Goal: Check status: Check status

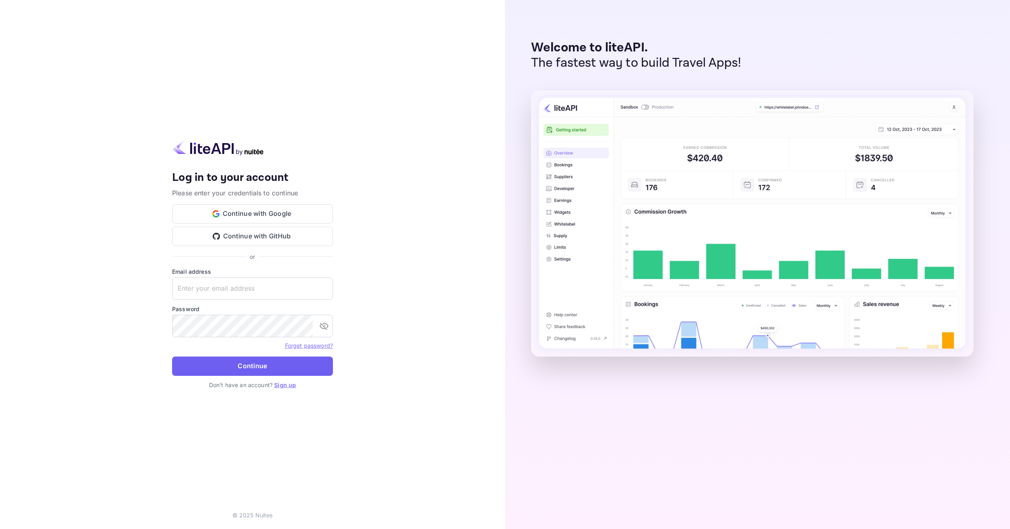
type input "[EMAIL_ADDRESS][DOMAIN_NAME]"
click at [233, 359] on button "Continue" at bounding box center [252, 366] width 161 height 19
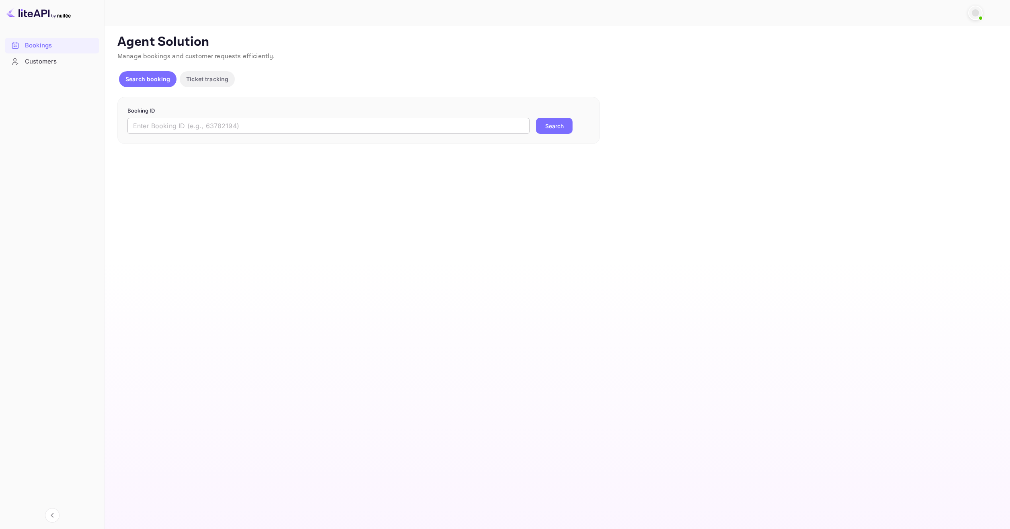
click at [304, 132] on input "text" at bounding box center [328, 126] width 402 height 16
paste input "9634814"
type input "9634814"
drag, startPoint x: 577, startPoint y: 129, endPoint x: 570, endPoint y: 127, distance: 7.0
click at [576, 129] on div "9634814 ​ Search" at bounding box center [358, 126] width 462 height 16
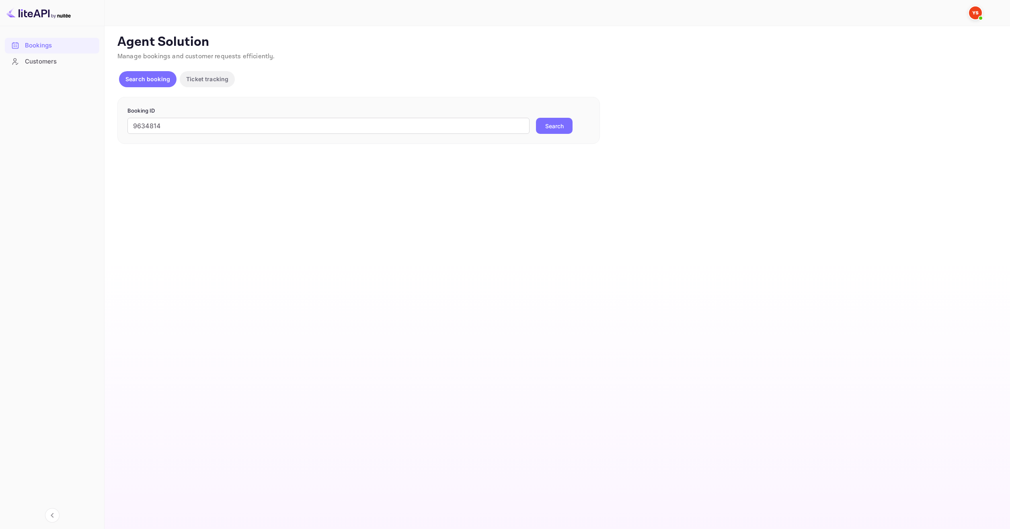
click at [566, 127] on button "Search" at bounding box center [554, 126] width 37 height 16
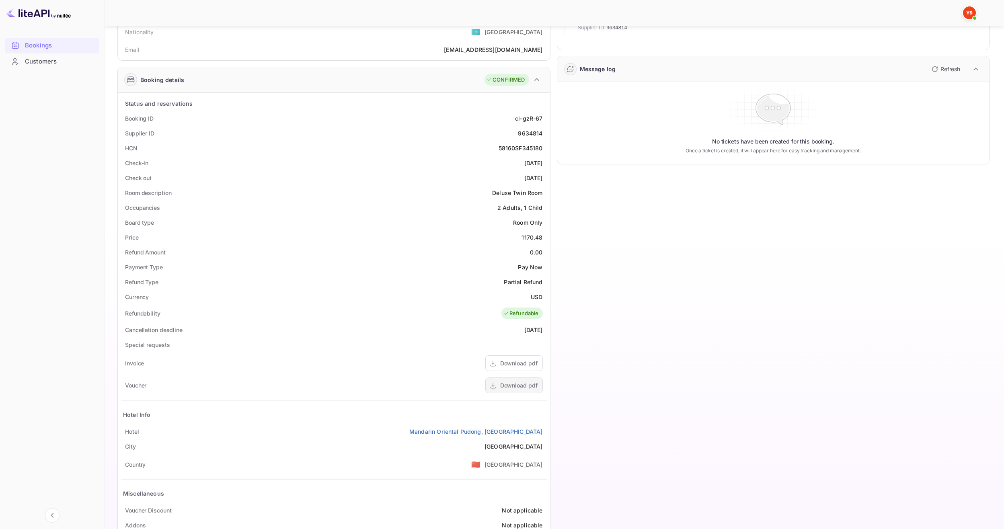
scroll to position [119, 0]
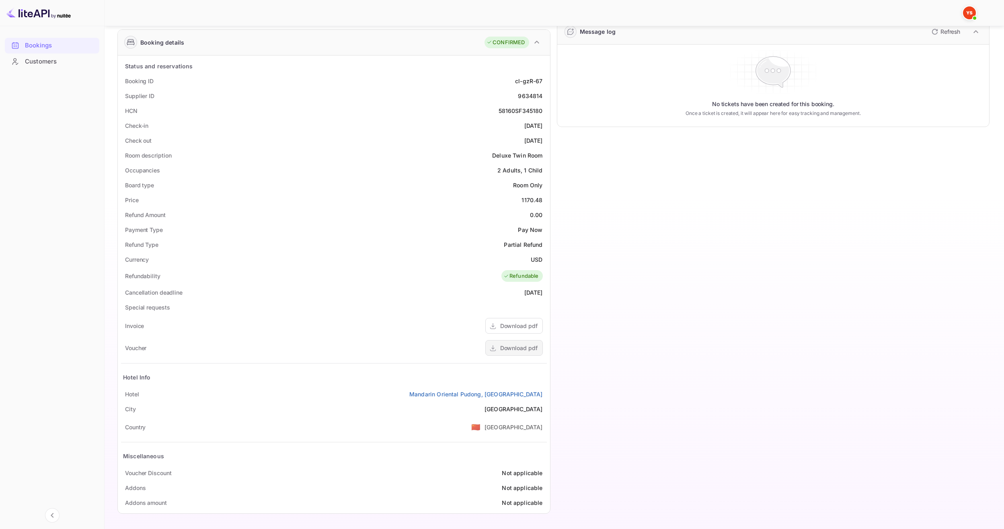
click at [524, 348] on div "Download pdf" at bounding box center [518, 348] width 37 height 8
